Goal: Navigation & Orientation: Find specific page/section

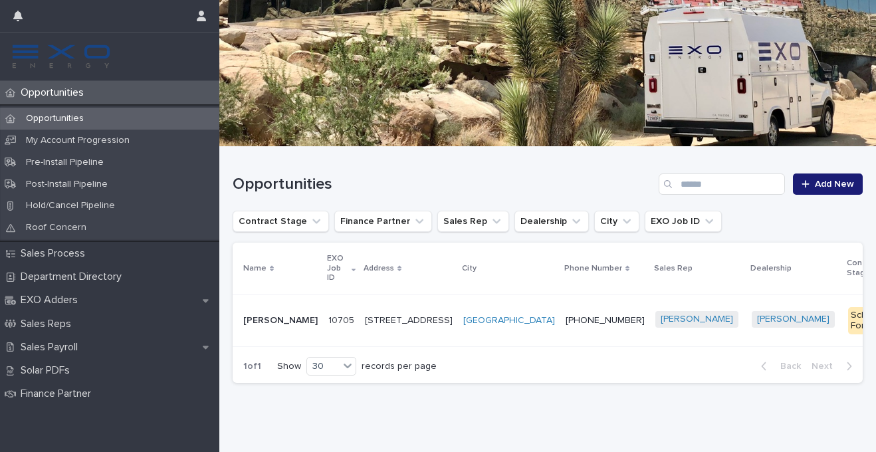
scroll to position [121, 0]
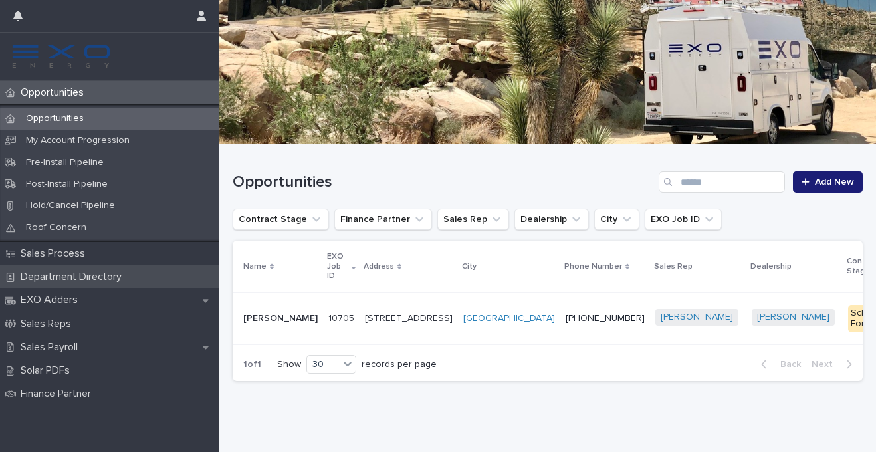
click at [59, 274] on p "Department Directory" at bounding box center [73, 277] width 117 height 13
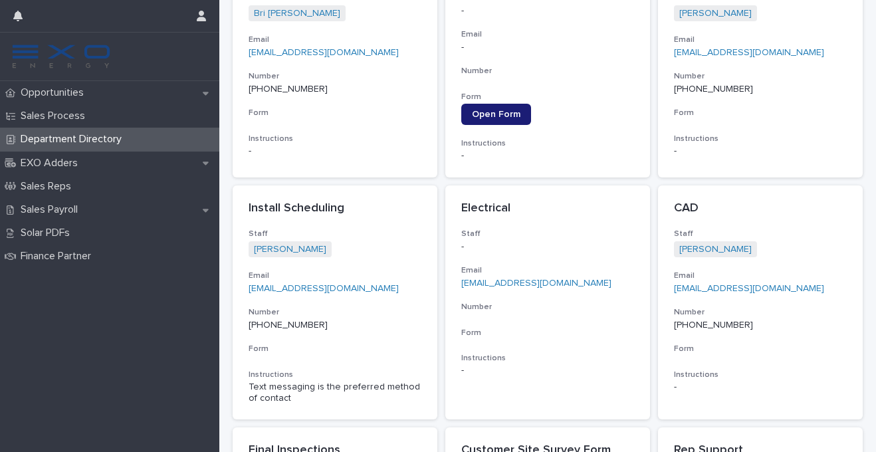
scroll to position [726, 0]
